Goal: Feedback & Contribution: Submit feedback/report problem

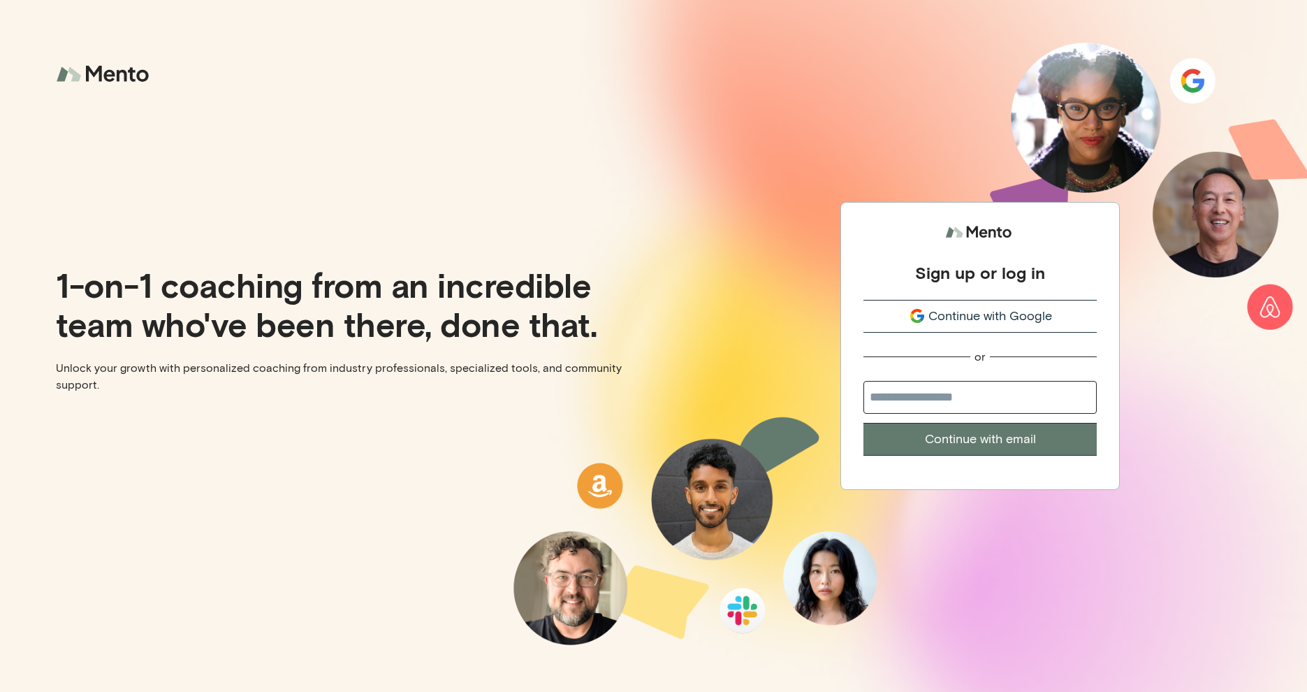
click at [937, 322] on span "Continue with Google" at bounding box center [991, 316] width 124 height 19
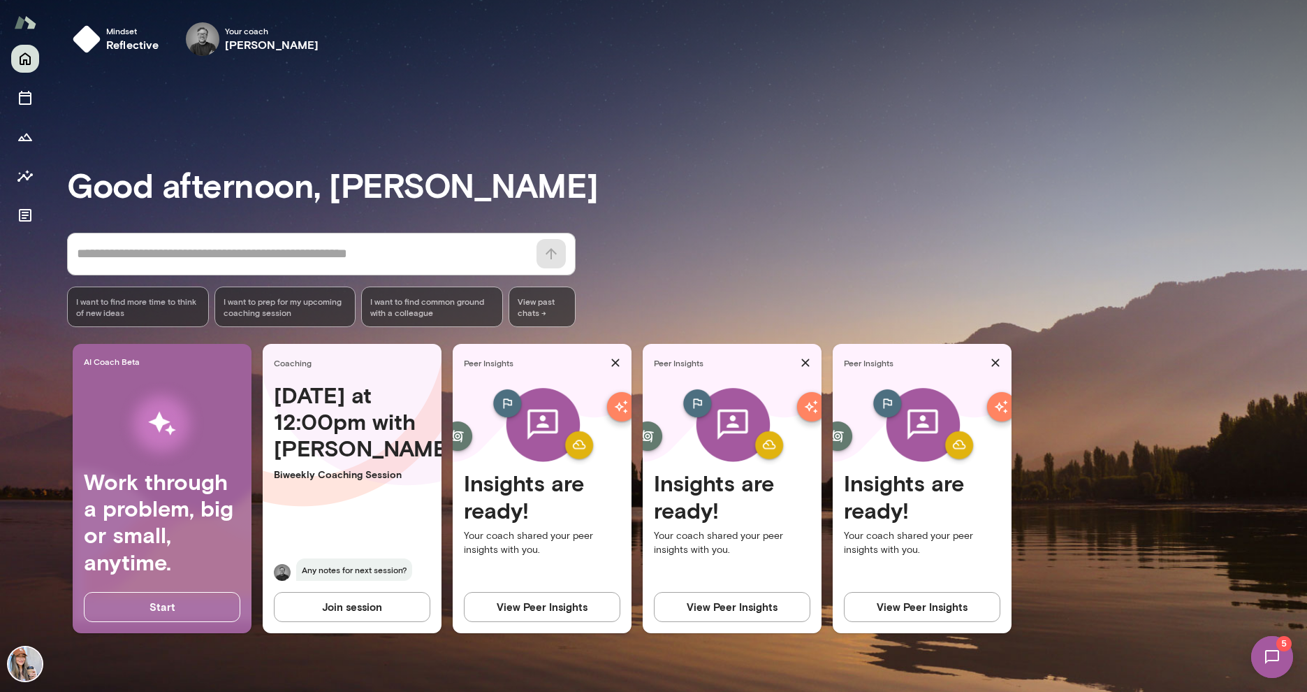
click at [1275, 649] on img at bounding box center [1272, 656] width 57 height 57
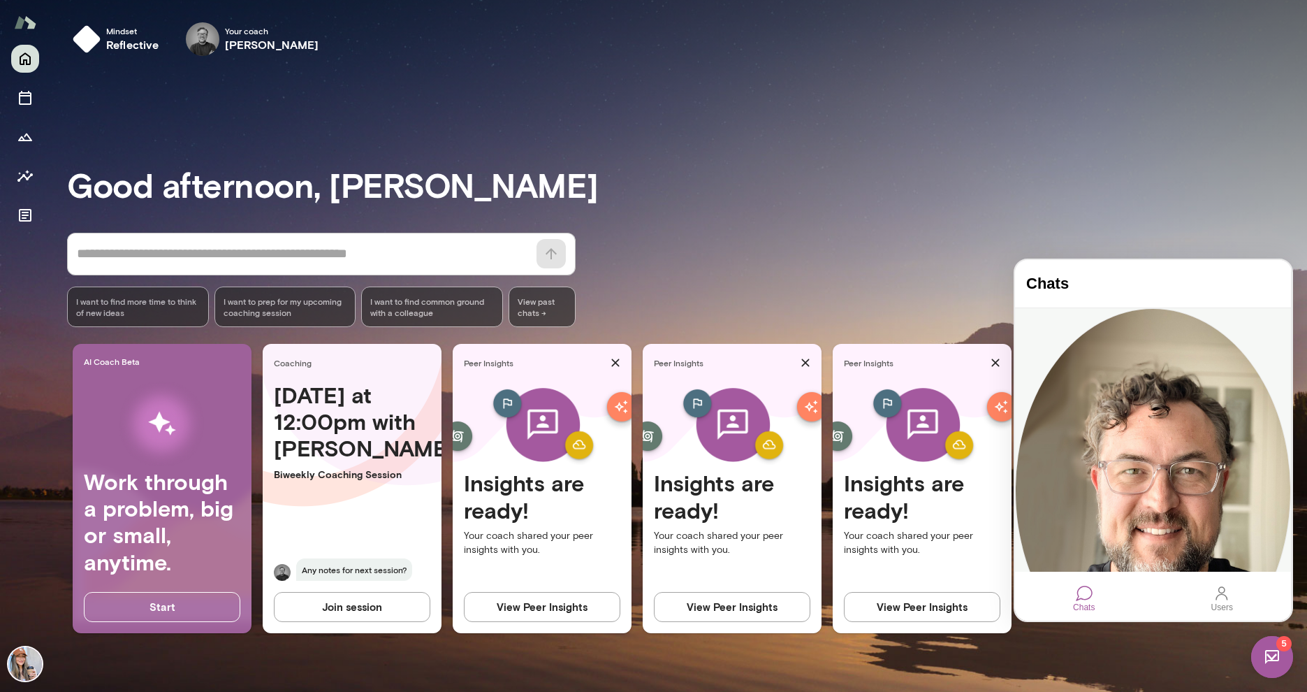
click at [1124, 691] on div "Kind reminder to help Mento by doing the Pulse Survey. Located here: https://me…" at bounding box center [1153, 701] width 276 height 14
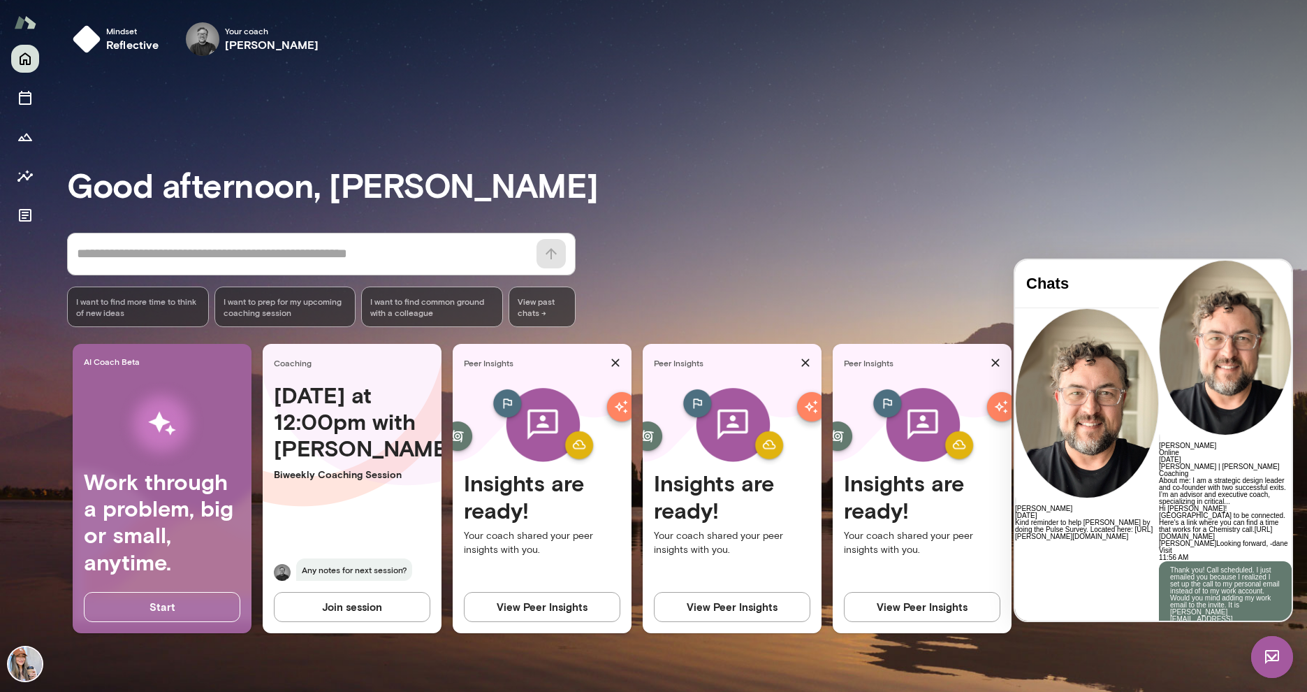
scroll to position [2813, 0]
drag, startPoint x: 1082, startPoint y: 586, endPoint x: 1081, endPoint y: 572, distance: 14.0
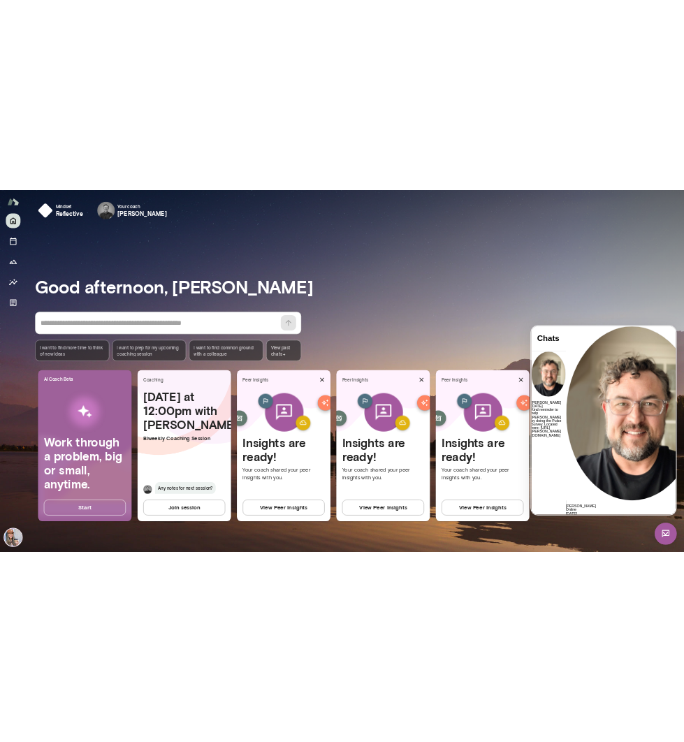
scroll to position [2922, 0]
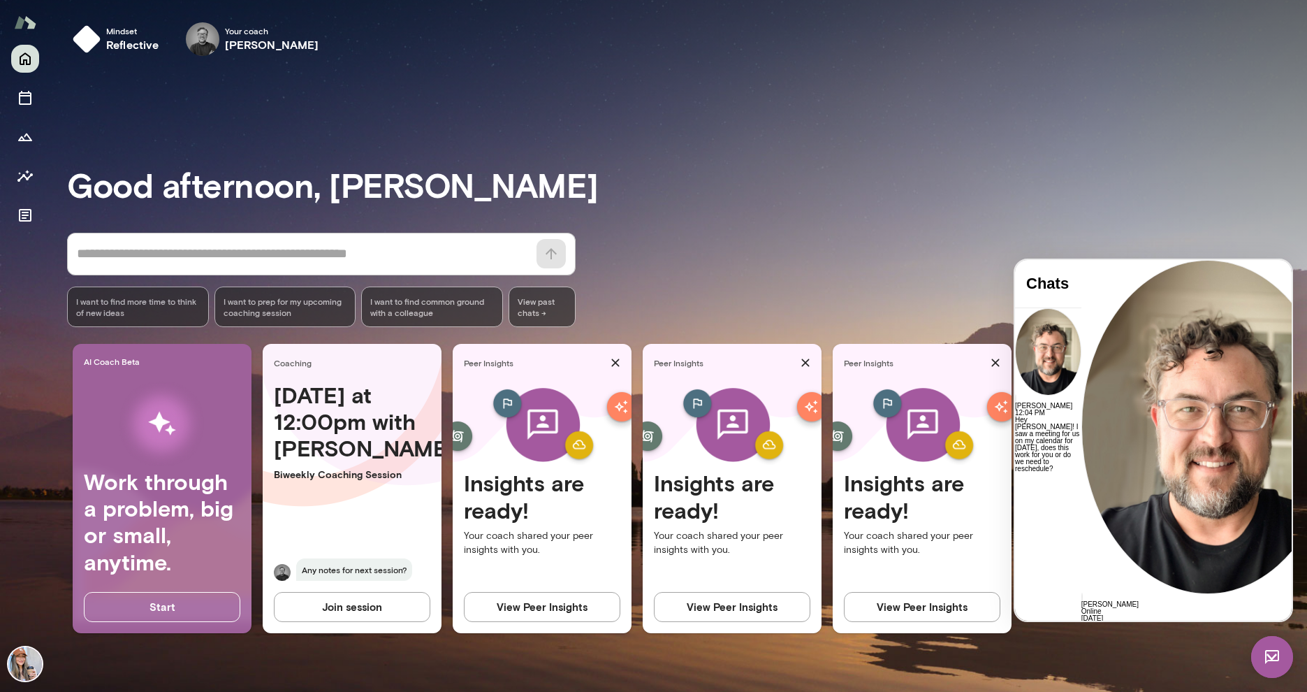
click at [873, 284] on div "* ​ ​ I want to find more time to think of new ideas I want to prep for my upco…" at bounding box center [687, 280] width 1240 height 94
